Goal: Task Accomplishment & Management: Use online tool/utility

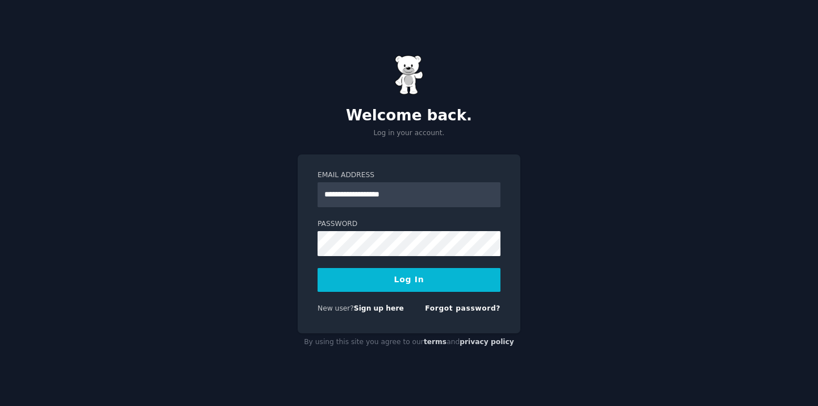
click at [356, 195] on input "**********" at bounding box center [408, 194] width 183 height 25
click at [511, 193] on div "**********" at bounding box center [409, 243] width 223 height 179
click at [430, 281] on button "Log In" at bounding box center [408, 280] width 183 height 24
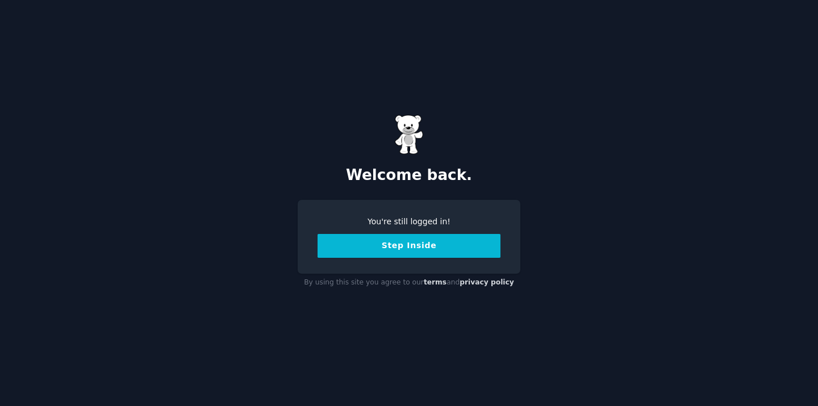
click at [415, 240] on button "Step Inside" at bounding box center [408, 246] width 183 height 24
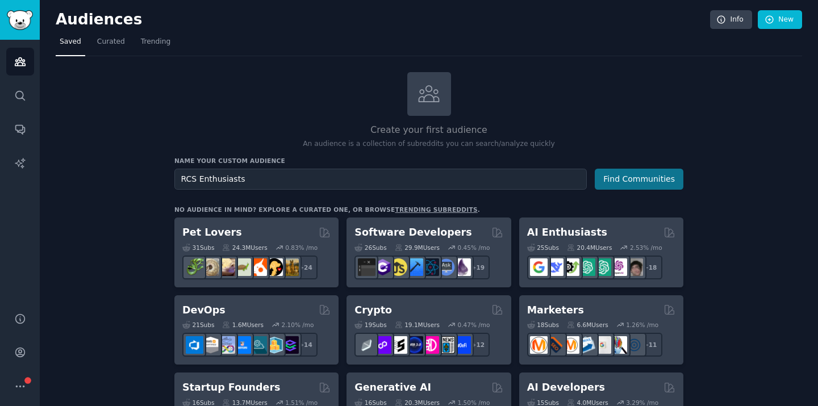
type input "RCS Enthusiasts"
click at [637, 178] on button "Find Communities" at bounding box center [639, 179] width 89 height 21
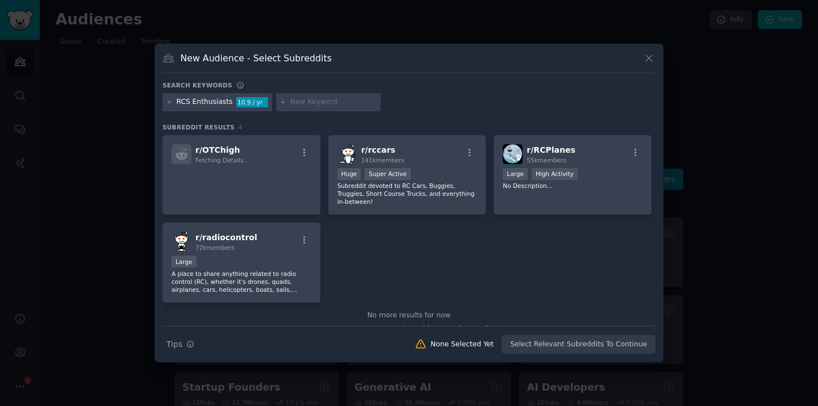
click at [193, 102] on div "RCS Enthusiasts" at bounding box center [205, 102] width 56 height 10
click at [314, 103] on input "text" at bounding box center [333, 102] width 86 height 10
type input "RCS Messaging"
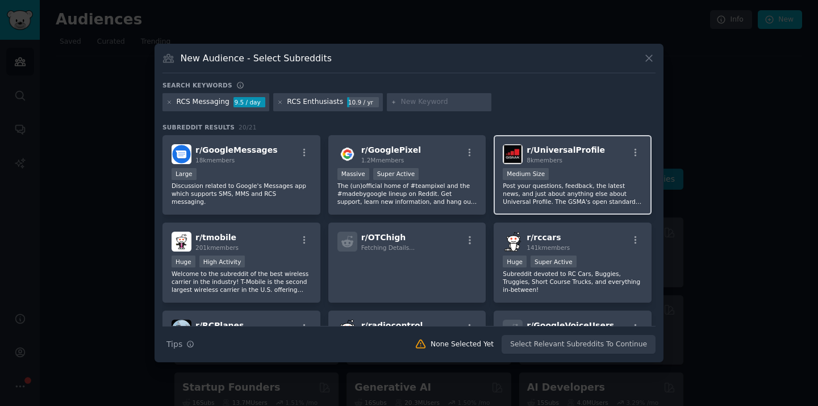
click at [541, 165] on div "r/ UniversalProfile 8k members Medium Size Post your questions, feedback, the l…" at bounding box center [573, 175] width 158 height 80
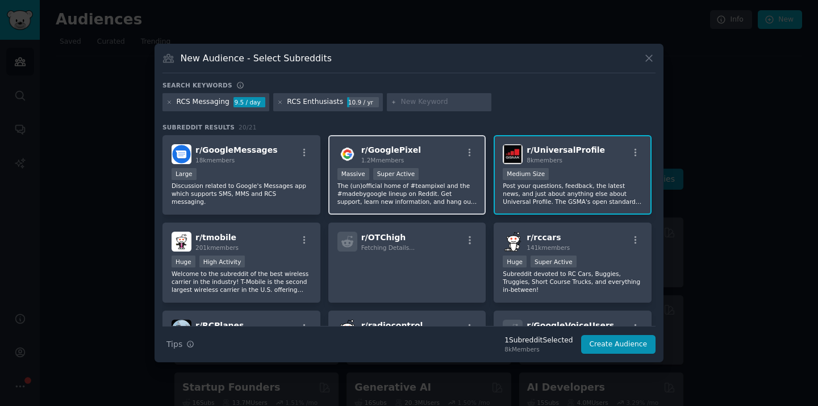
click at [419, 157] on div "r/ GooglePixel 1.2M members" at bounding box center [407, 154] width 140 height 20
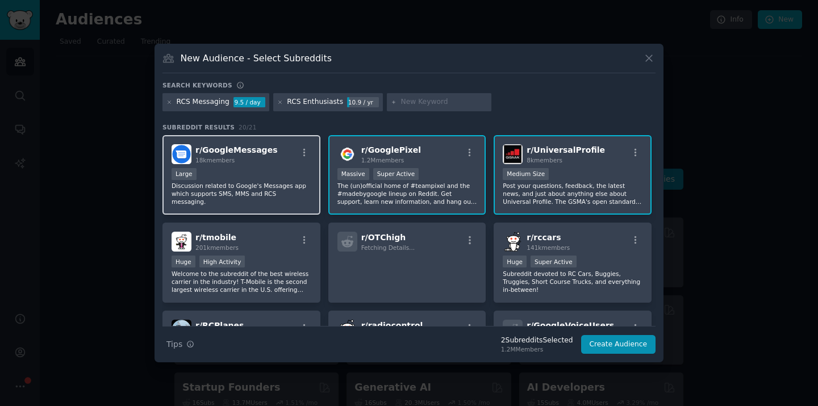
click at [274, 156] on div "r/ GoogleMessages 18k members" at bounding box center [242, 154] width 140 height 20
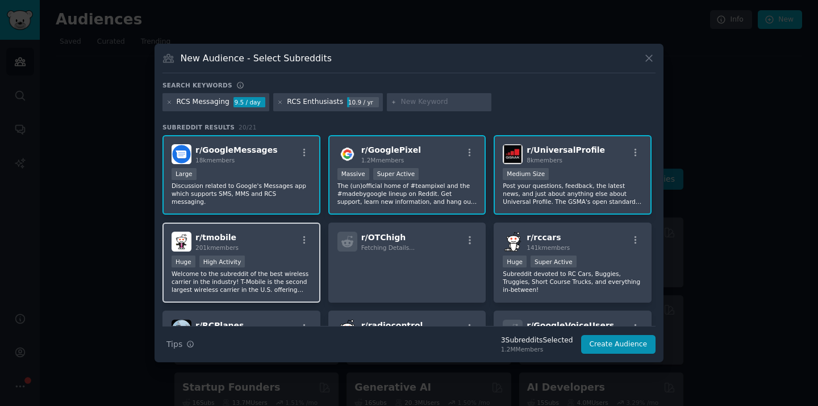
click at [279, 235] on div "r/ tmobile 201k members" at bounding box center [242, 242] width 140 height 20
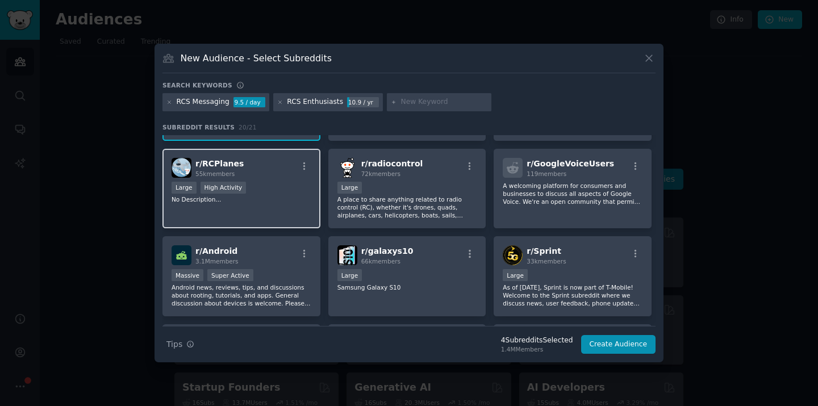
scroll to position [171, 0]
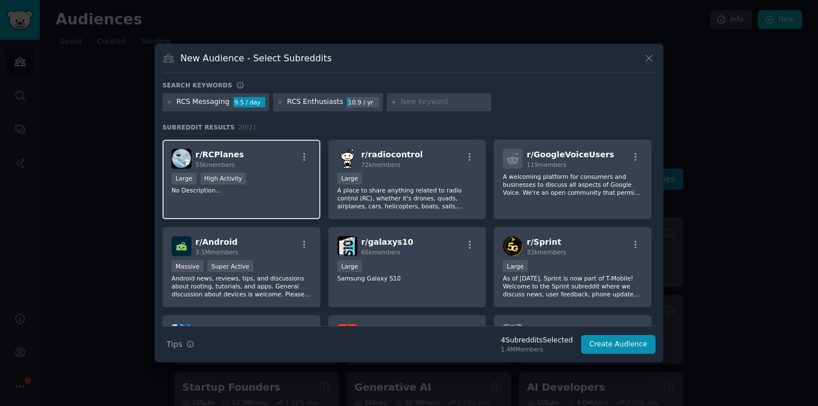
click at [284, 262] on div "Massive Super Active" at bounding box center [242, 267] width 140 height 14
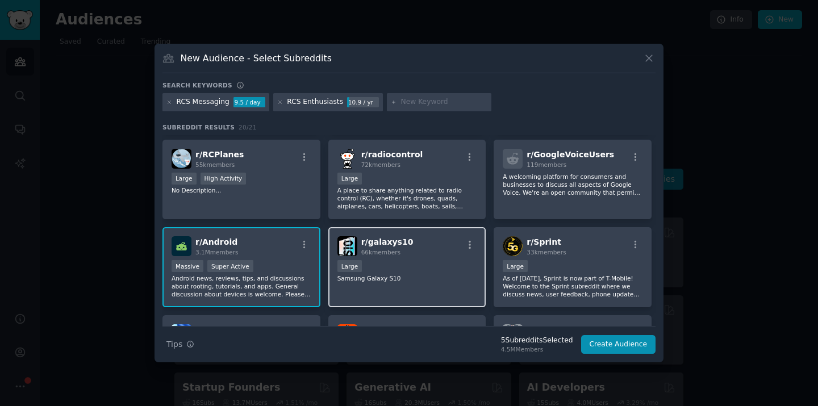
click at [415, 275] on p "Samsung Galaxy S10" at bounding box center [407, 278] width 140 height 8
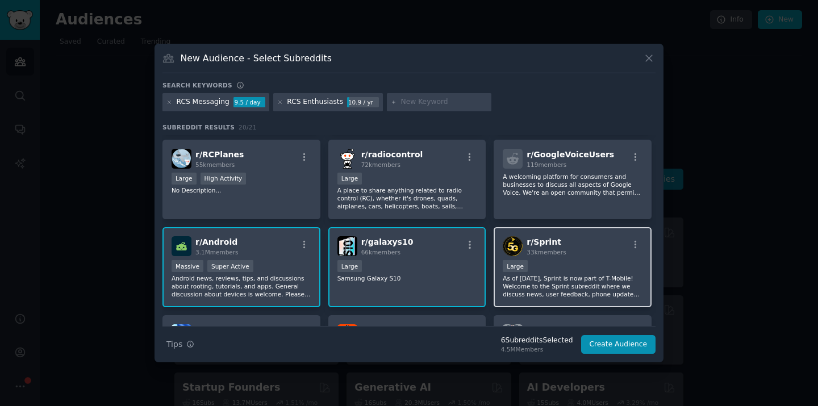
click at [555, 264] on div "10,000 - 100,000 members Large" at bounding box center [573, 267] width 140 height 14
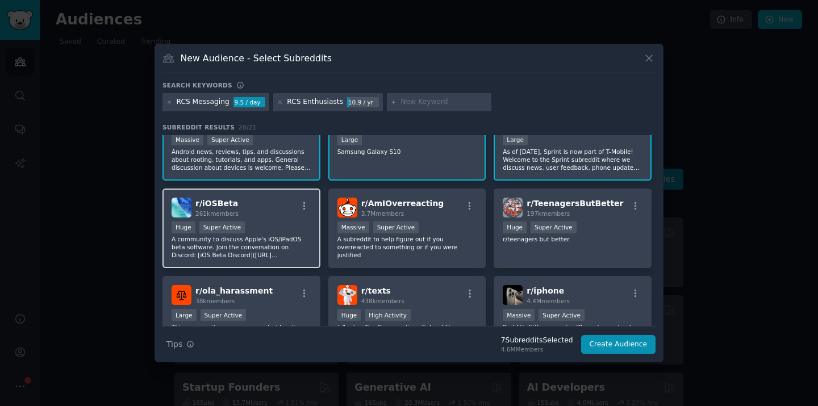
scroll to position [299, 0]
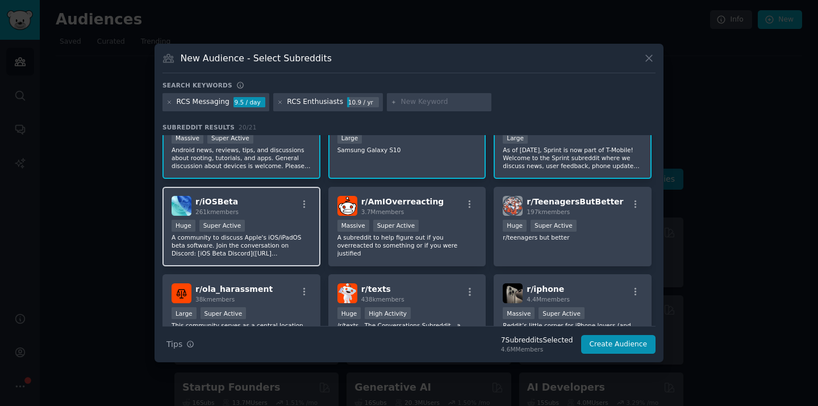
click at [280, 228] on div "Huge Super Active" at bounding box center [242, 227] width 140 height 14
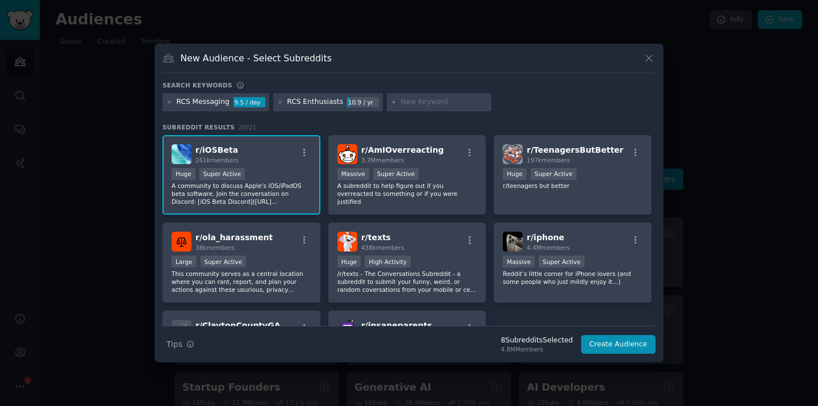
scroll to position [355, 0]
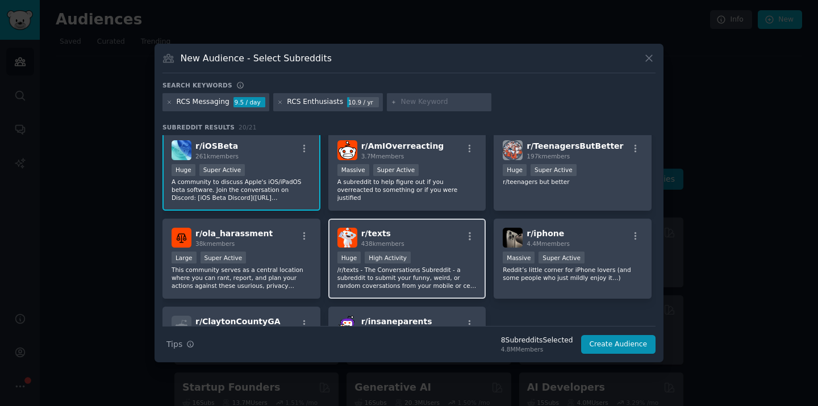
click at [425, 254] on div ">= 80th percentile for submissions / day Huge High Activity" at bounding box center [407, 259] width 140 height 14
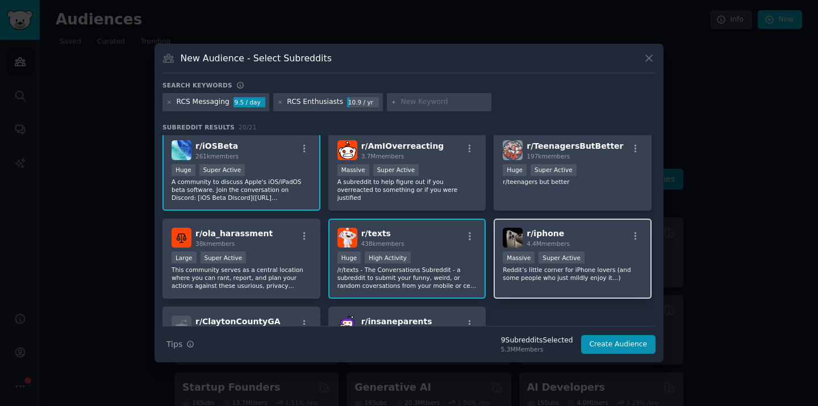
click at [573, 233] on div "r/ iphone 4.4M members" at bounding box center [573, 238] width 140 height 20
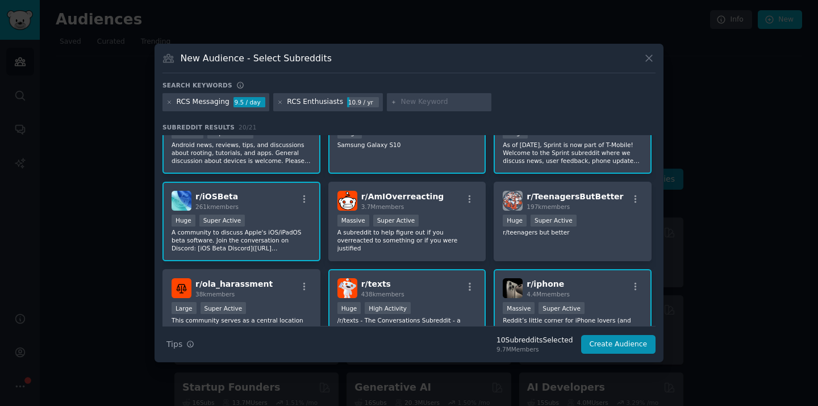
scroll to position [253, 0]
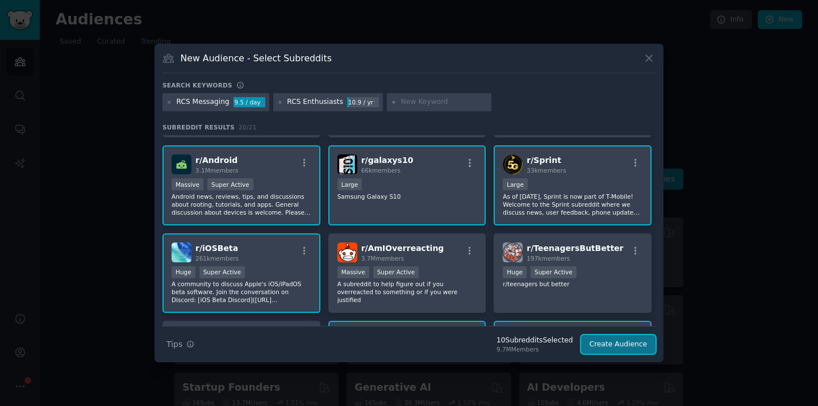
click at [613, 345] on button "Create Audience" at bounding box center [618, 344] width 75 height 19
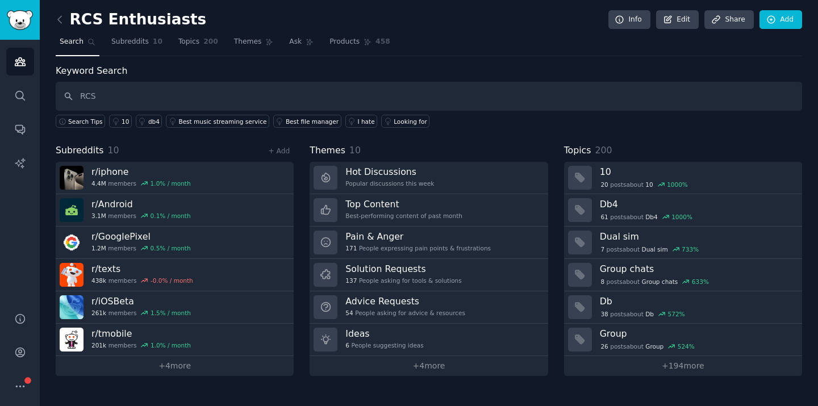
type input "RCS"
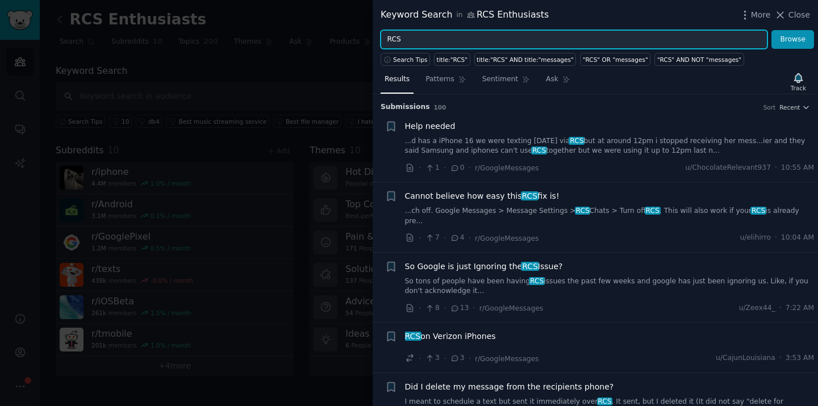
click at [420, 41] on input "RCS" at bounding box center [573, 39] width 387 height 19
type input "RCS for Business"
click at [771, 30] on button "Browse" at bounding box center [792, 39] width 43 height 19
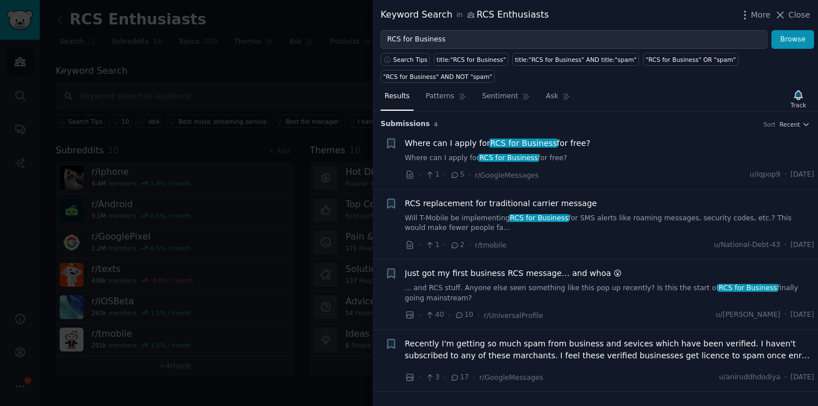
click at [448, 148] on span "Where can I apply for RCS for Business for free?" at bounding box center [498, 143] width 186 height 12
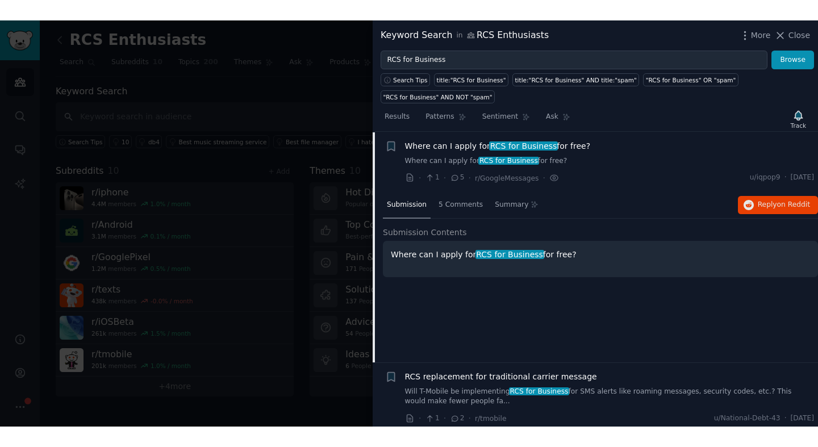
scroll to position [67, 0]
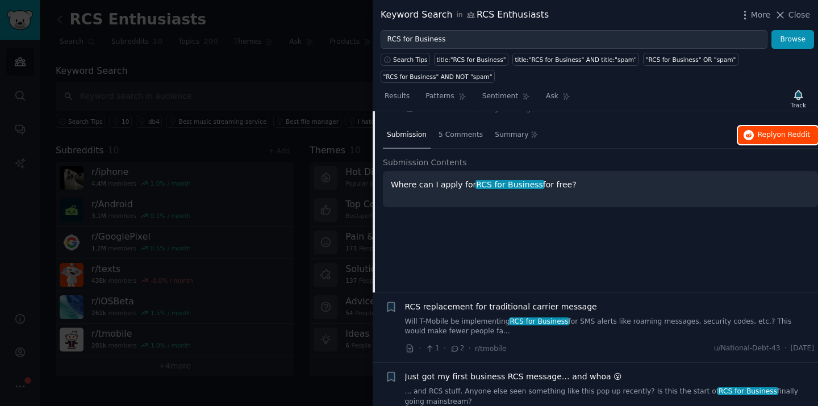
click at [777, 138] on span "Reply on Reddit" at bounding box center [784, 135] width 52 height 10
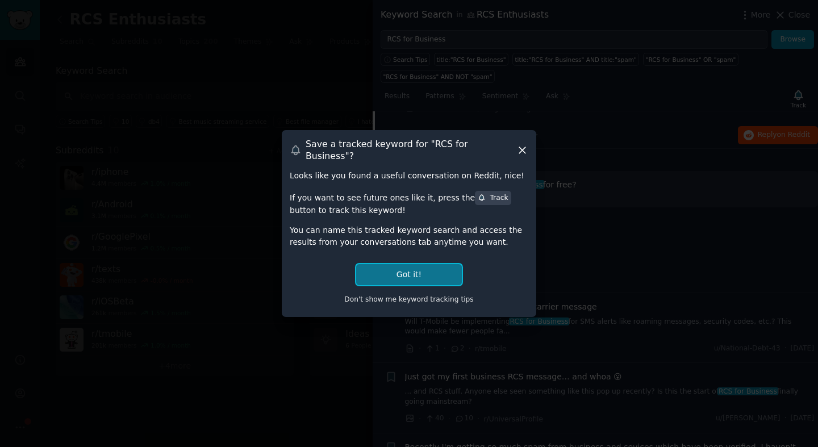
click at [416, 266] on button "Got it!" at bounding box center [409, 274] width 106 height 21
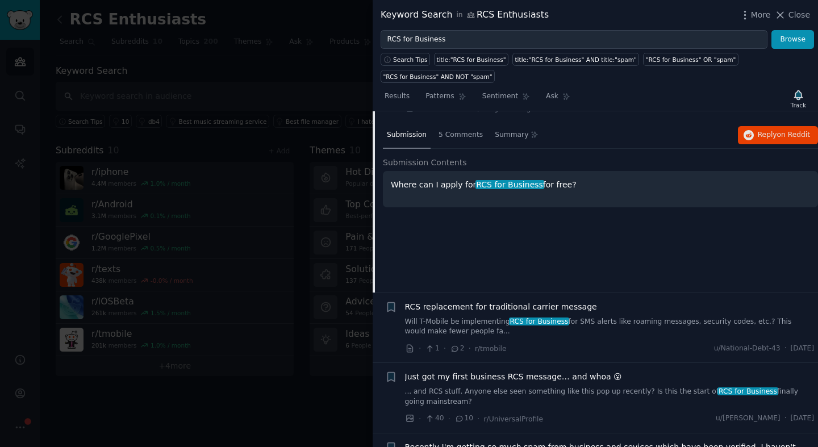
click at [483, 307] on span "RCS replacement for traditional carrier message" at bounding box center [501, 307] width 192 height 12
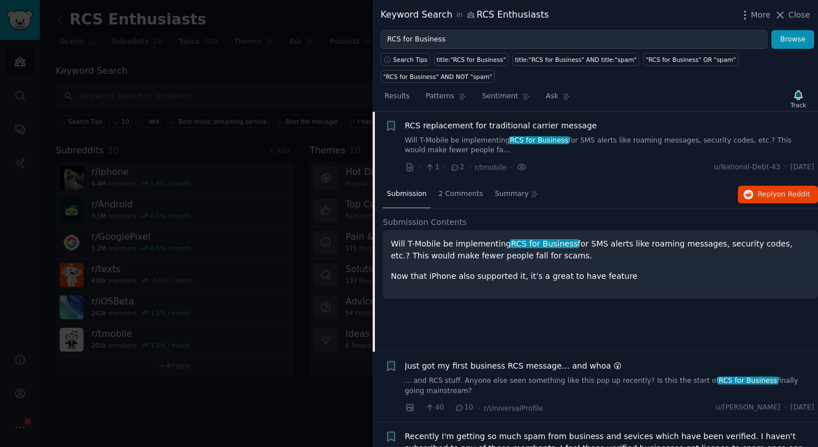
scroll to position [78, 0]
click at [770, 196] on span "Reply on Reddit" at bounding box center [784, 195] width 52 height 10
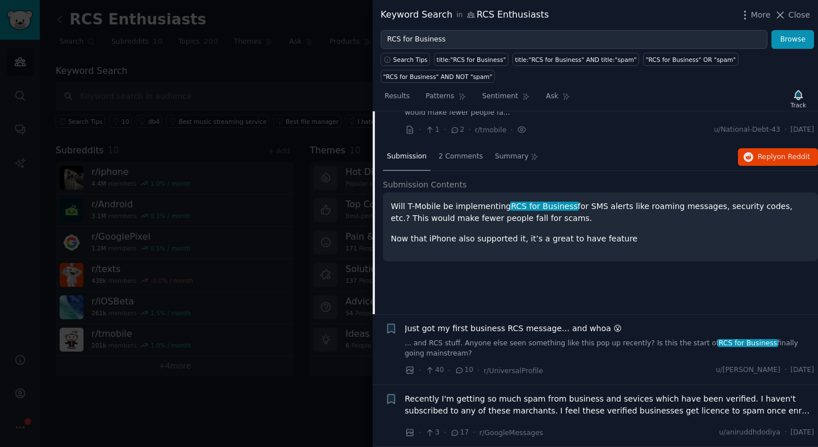
click at [475, 349] on link "... and RCS stuff. Anyone else seen something like this pop up recently? Is thi…" at bounding box center [609, 348] width 409 height 20
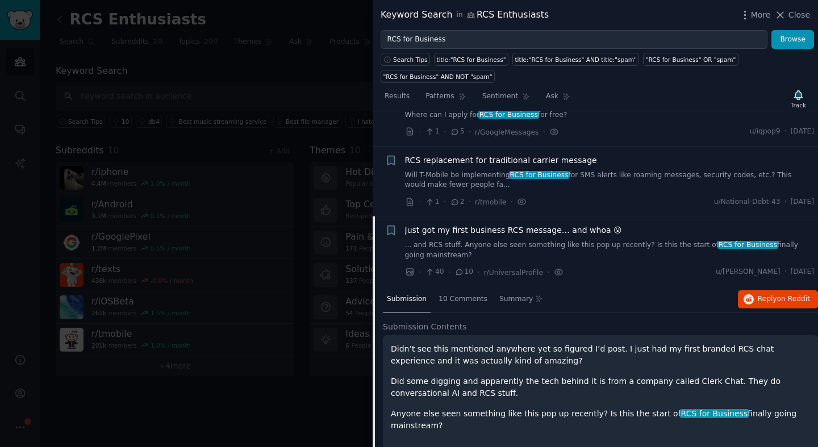
scroll to position [23, 0]
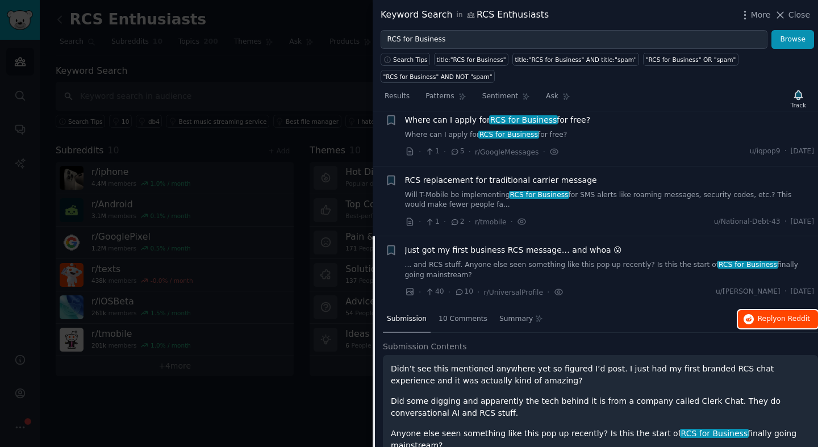
click at [760, 316] on span "Reply on Reddit" at bounding box center [784, 319] width 52 height 10
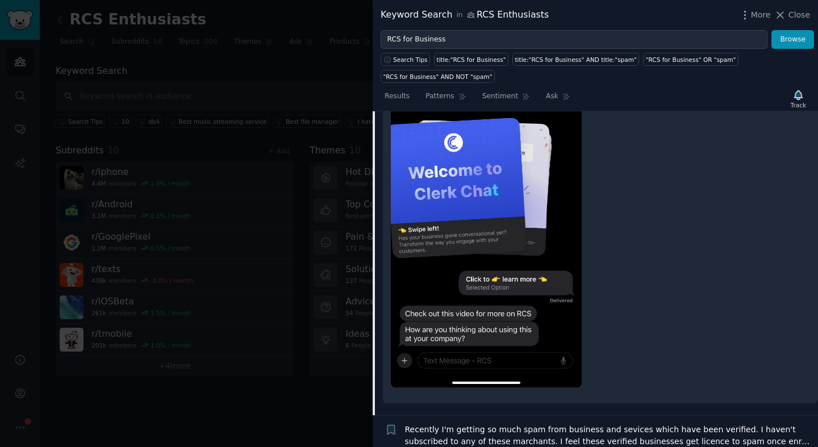
scroll to position [549, 0]
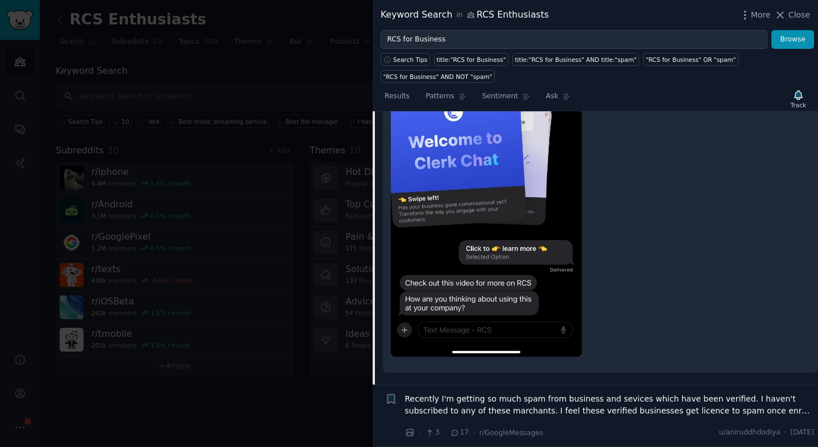
click at [569, 405] on span "Recently I'm getting so much spam from business and sevices which have been ver…" at bounding box center [609, 405] width 409 height 24
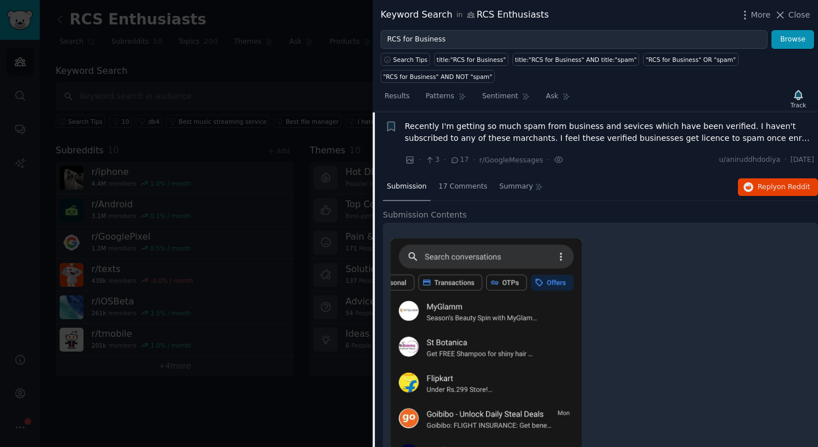
scroll to position [218, 0]
click at [763, 187] on span "Reply on Reddit" at bounding box center [784, 187] width 52 height 10
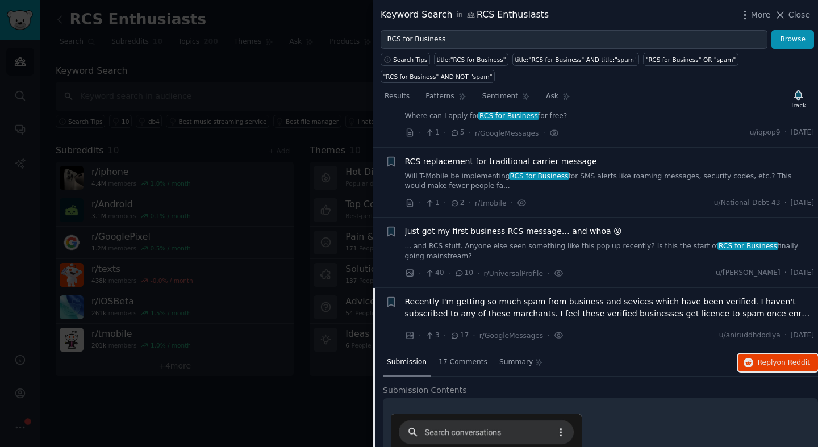
scroll to position [0, 0]
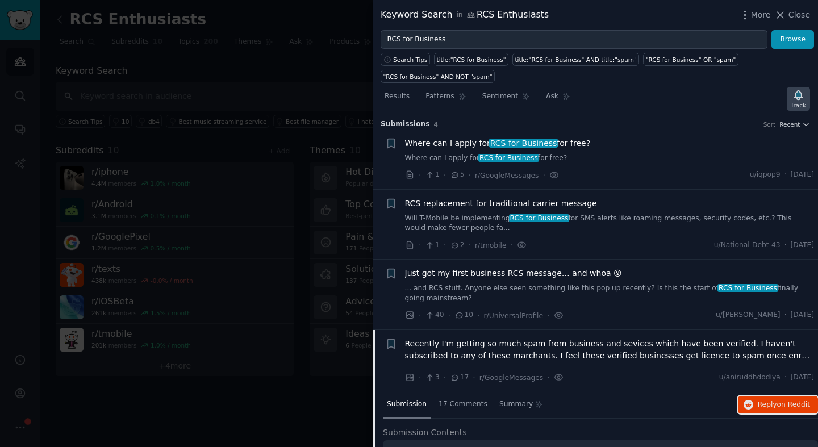
click at [800, 91] on icon "button" at bounding box center [798, 94] width 8 height 9
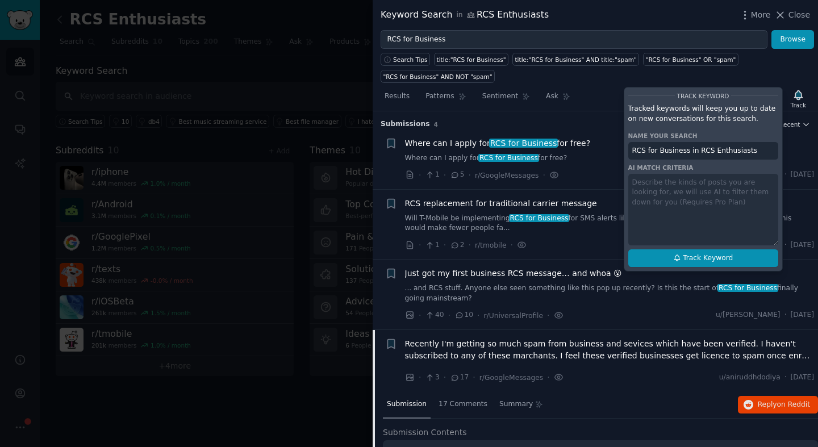
click at [738, 259] on button "Track Keyword" at bounding box center [703, 258] width 150 height 18
type input "RCS for Business in RCS Enthusiasts"
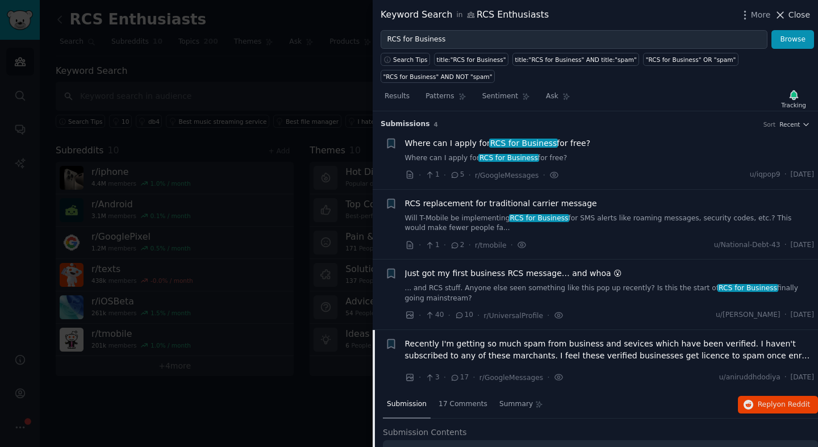
click at [794, 17] on span "Close" at bounding box center [799, 15] width 22 height 12
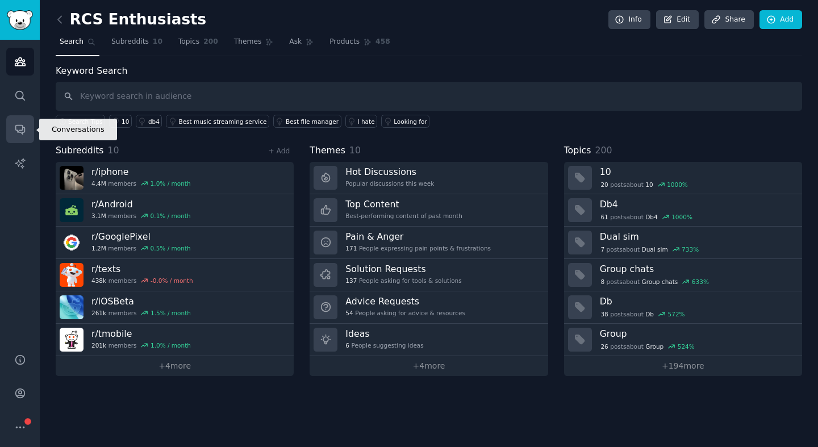
click at [20, 127] on icon "Sidebar" at bounding box center [20, 129] width 12 height 12
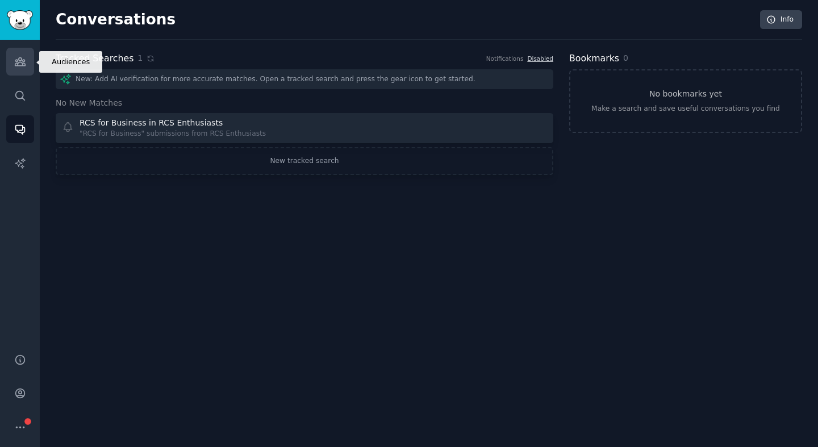
click at [19, 62] on icon "Sidebar" at bounding box center [20, 62] width 10 height 8
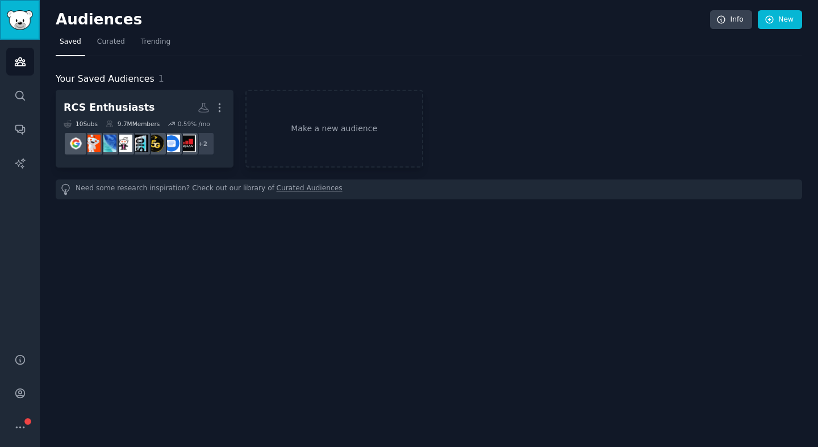
click at [19, 23] on img "Sidebar" at bounding box center [20, 20] width 26 height 20
click at [28, 405] on icon "Sidebar" at bounding box center [28, 421] width 8 height 8
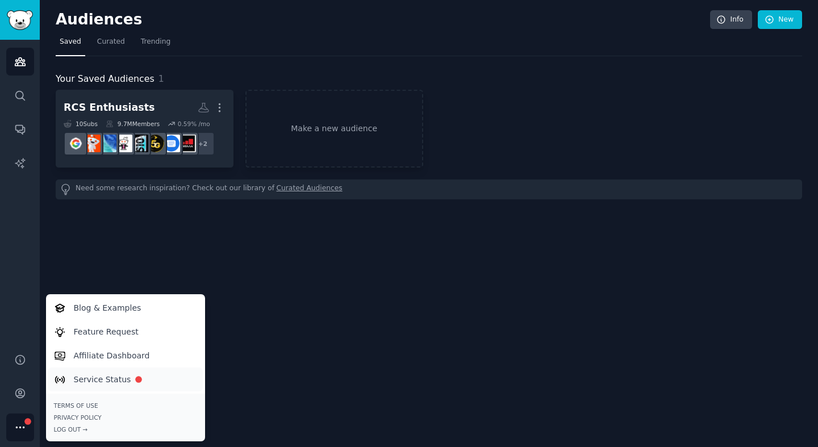
click at [105, 379] on p "Service Status" at bounding box center [102, 380] width 57 height 12
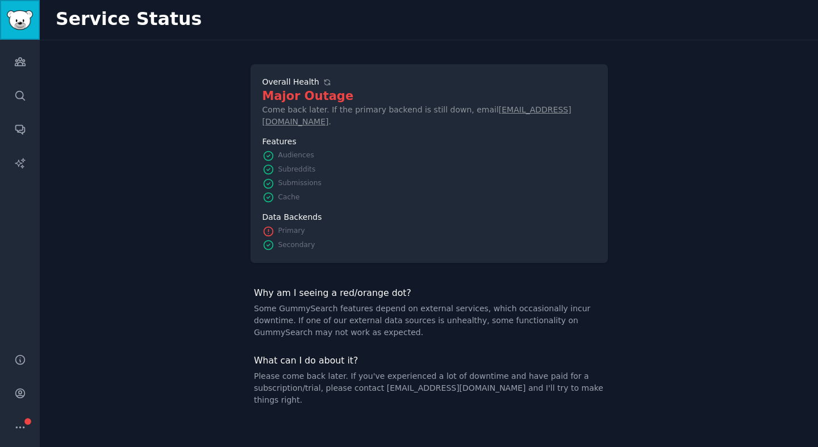
click at [18, 24] on img "Sidebar" at bounding box center [20, 20] width 26 height 20
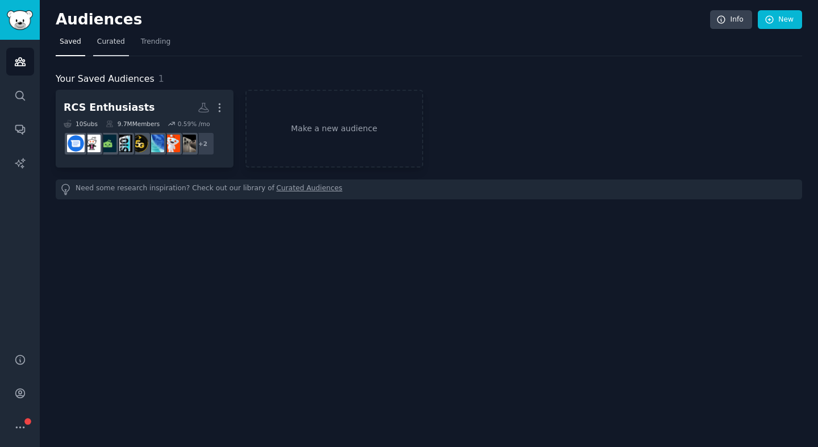
click at [103, 47] on span "Curated" at bounding box center [111, 42] width 28 height 10
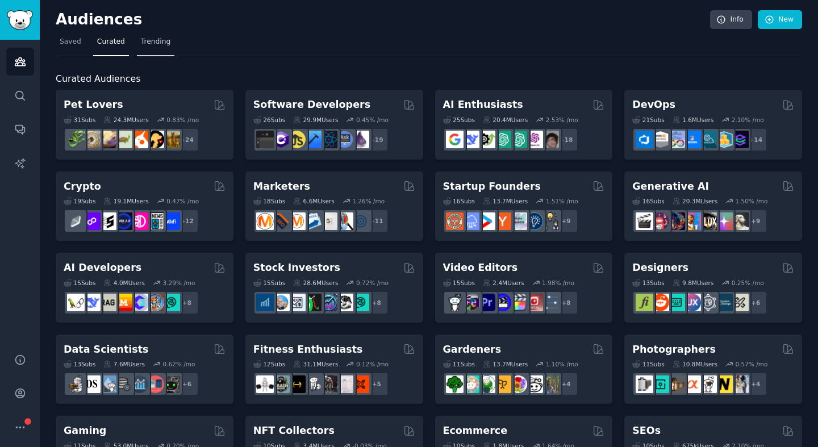
click at [161, 46] on span "Trending" at bounding box center [156, 42] width 30 height 10
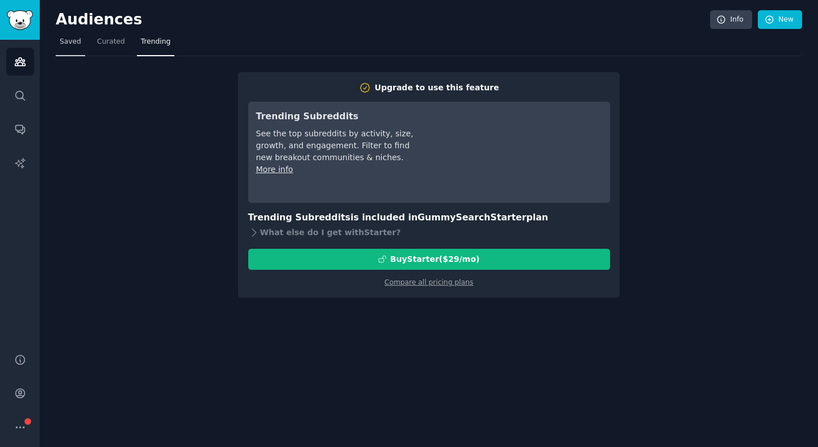
click at [69, 47] on span "Saved" at bounding box center [71, 42] width 22 height 10
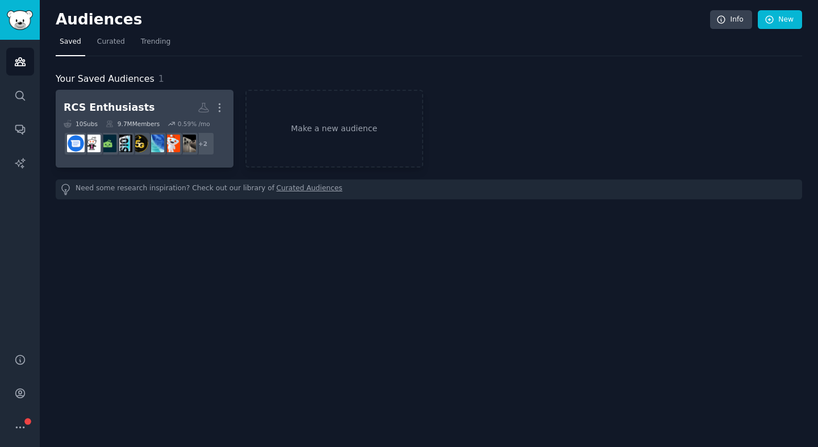
click at [107, 106] on div "RCS Enthusiasts" at bounding box center [109, 108] width 91 height 14
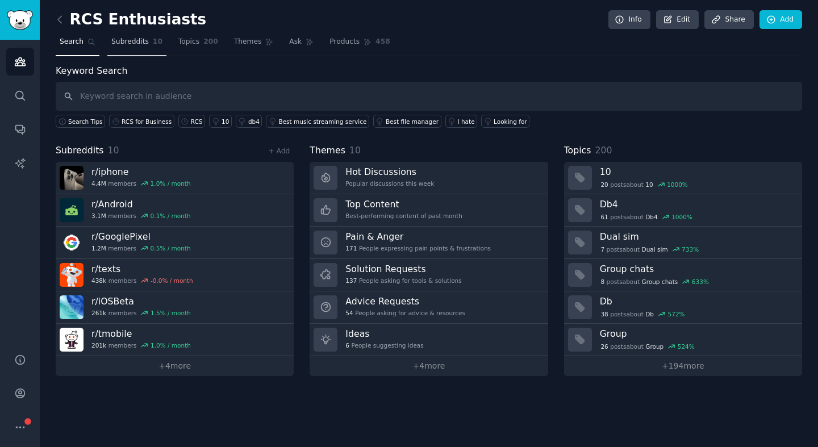
click at [133, 46] on span "Subreddits" at bounding box center [129, 42] width 37 height 10
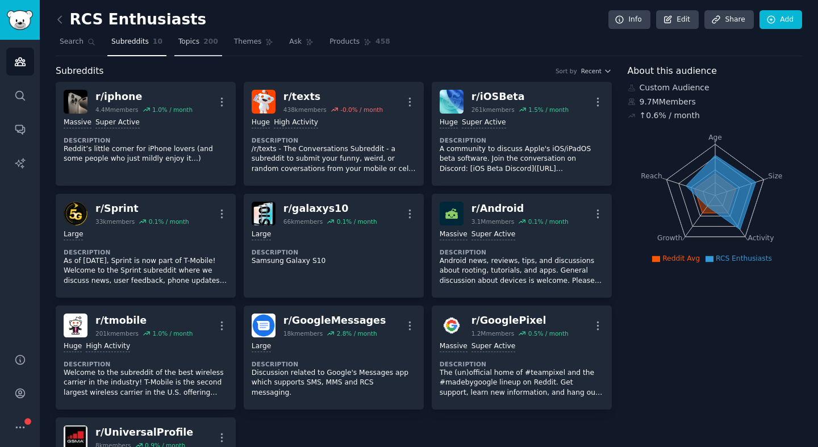
click at [189, 49] on link "Topics 200" at bounding box center [198, 44] width 48 height 23
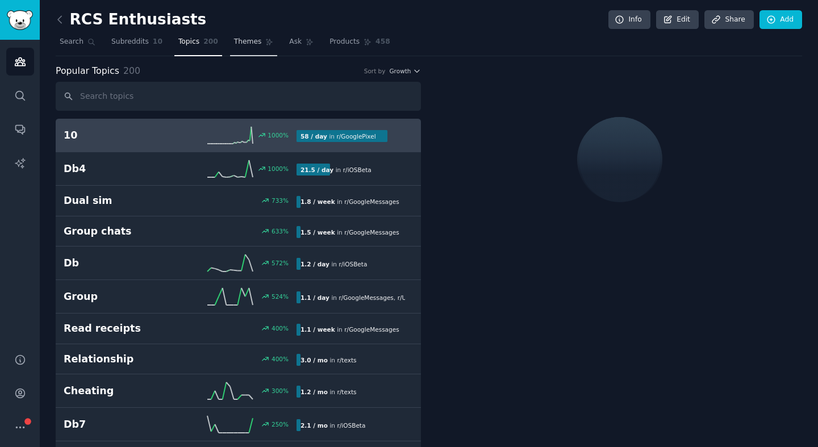
click at [245, 47] on span "Themes" at bounding box center [248, 42] width 28 height 10
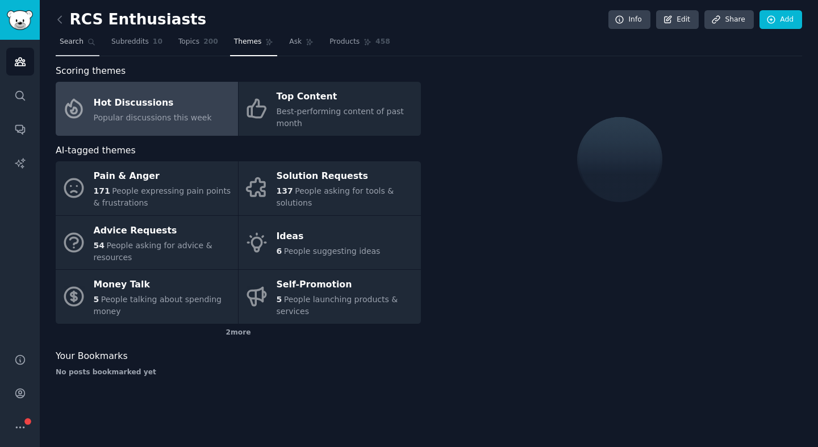
click at [73, 43] on span "Search" at bounding box center [72, 42] width 24 height 10
